Goal: Task Accomplishment & Management: Manage account settings

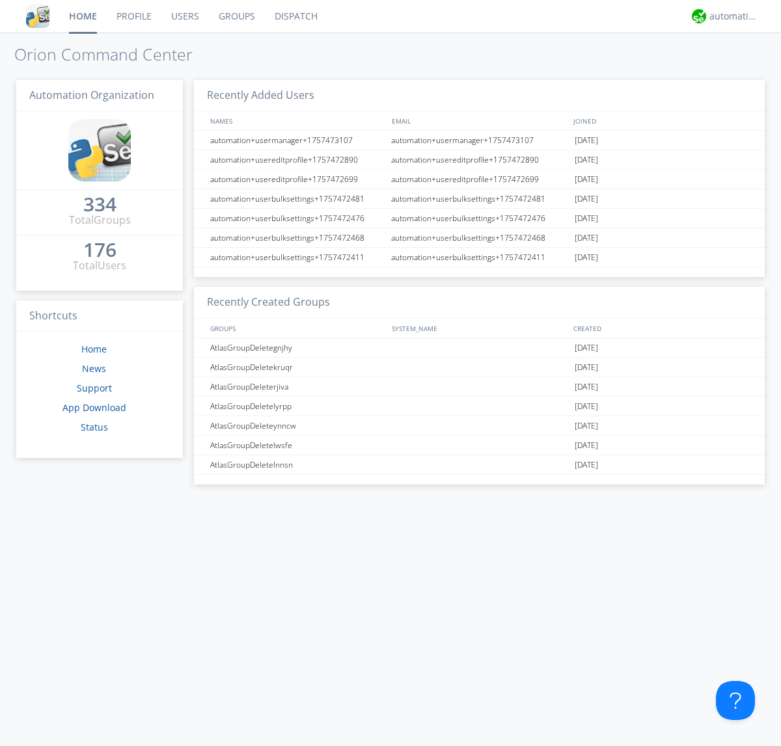
click at [236, 16] on link "Groups" at bounding box center [237, 16] width 56 height 33
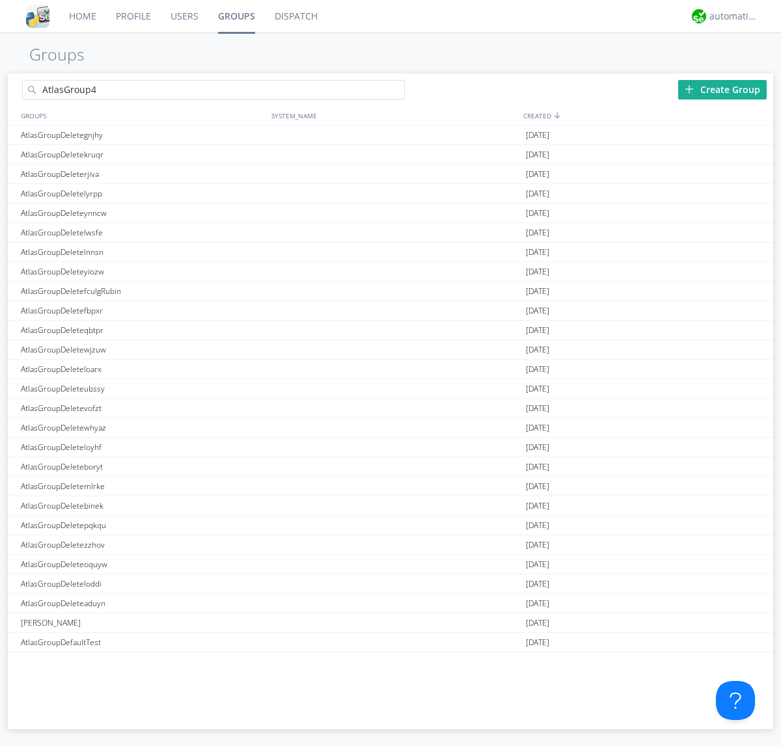
type input "AtlasGroup4"
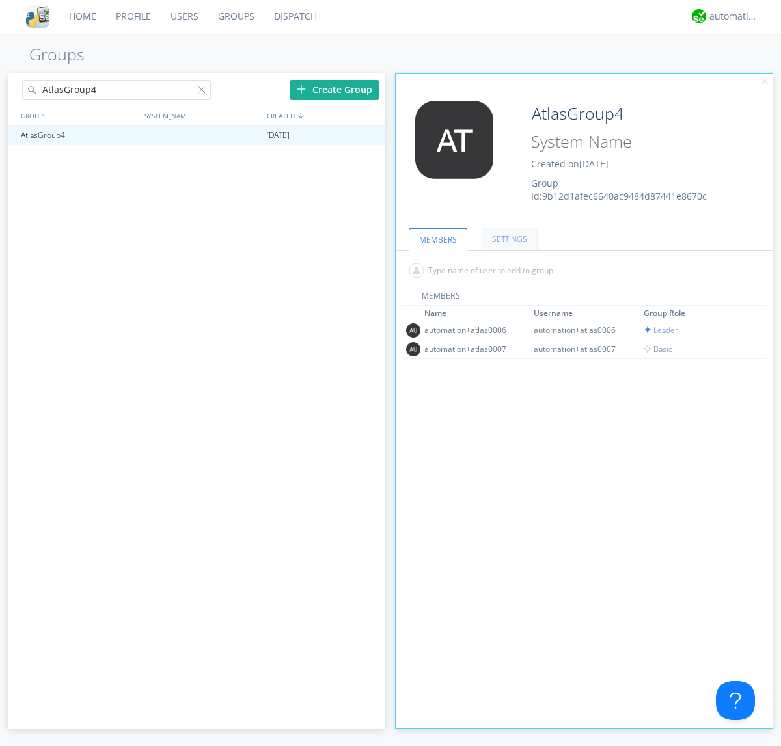
click at [508, 239] on link "SETTINGS" at bounding box center [510, 239] width 56 height 23
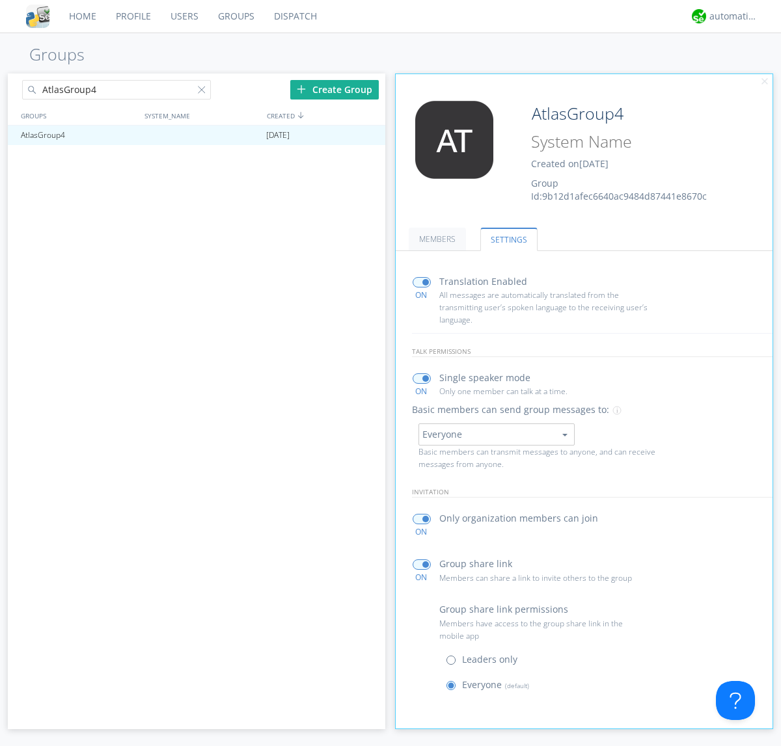
click at [454, 663] on span at bounding box center [454, 663] width 16 height 16
click at [0, 0] on input "radio" at bounding box center [0, 0] width 0 height 0
click at [454, 688] on span at bounding box center [454, 689] width 16 height 16
click at [0, 0] on input "radio" at bounding box center [0, 0] width 0 height 0
click at [730, 16] on div "automation+atlas" at bounding box center [733, 16] width 49 height 13
